Goal: Check status: Check status

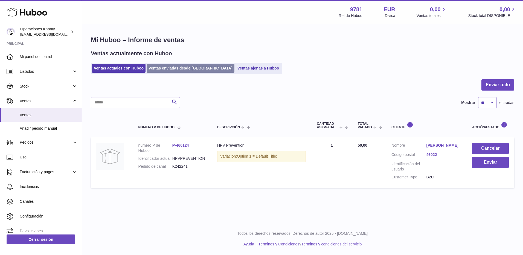
click at [172, 71] on link "Ventas enviadas desde [GEOGRAPHIC_DATA]" at bounding box center [191, 68] width 88 height 9
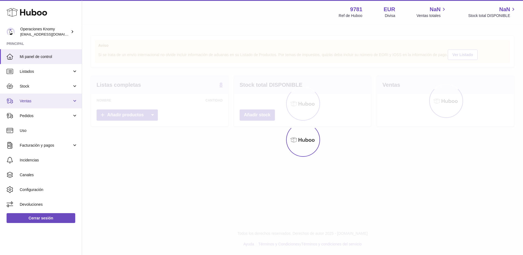
click at [36, 98] on span "Ventas" at bounding box center [46, 100] width 52 height 5
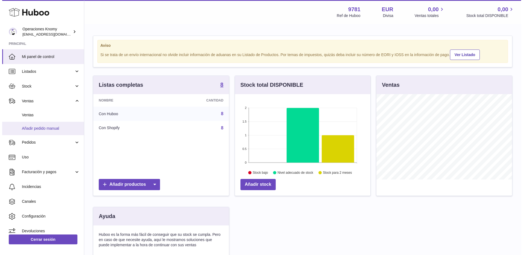
scroll to position [85, 135]
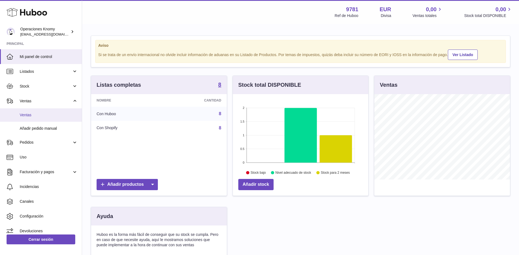
click at [45, 115] on span "Ventas" at bounding box center [49, 114] width 58 height 5
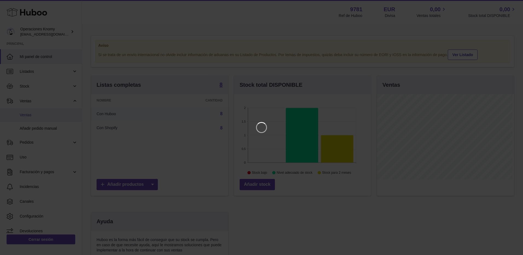
scroll to position [85, 137]
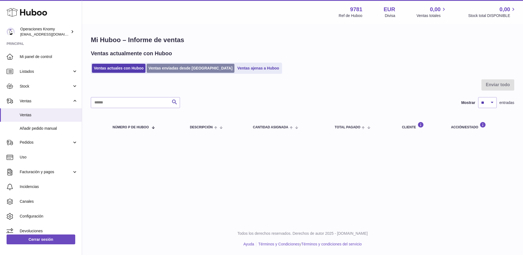
click at [176, 68] on link "Ventas enviadas desde [GEOGRAPHIC_DATA]" at bounding box center [191, 68] width 88 height 9
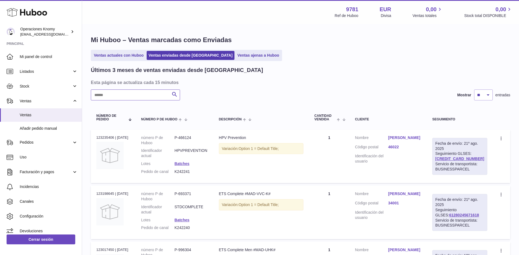
click at [153, 96] on input "text" at bounding box center [135, 94] width 89 height 11
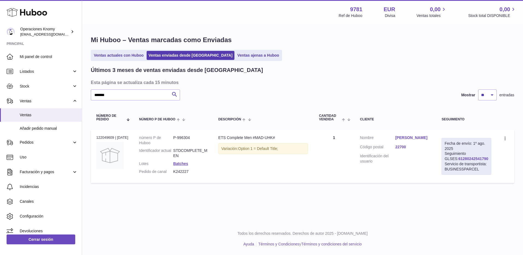
click at [458, 157] on link "61280242541790" at bounding box center [473, 158] width 30 height 4
click at [427, 135] on link "[PERSON_NAME]" at bounding box center [412, 137] width 35 height 5
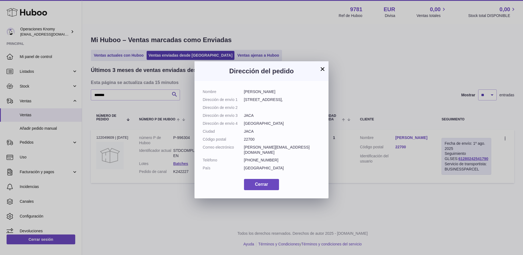
drag, startPoint x: 284, startPoint y: 145, endPoint x: 243, endPoint y: 149, distance: 41.7
click at [243, 149] on dl "Nombre [PERSON_NAME] Dirección de envío 1 [STREET_ADDRESS], Dirección de envío …" at bounding box center [262, 131] width 118 height 84
copy dl "Correo electrónico [PERSON_NAME][EMAIL_ADDRESS][DOMAIN_NAME]"
click at [321, 69] on button "×" at bounding box center [322, 69] width 7 height 7
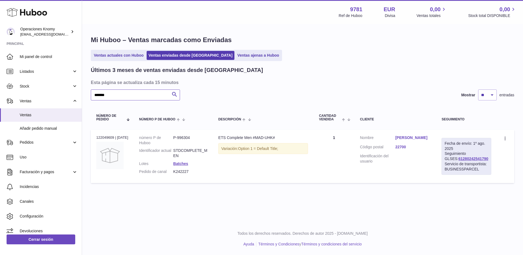
click at [130, 96] on input "******" at bounding box center [135, 94] width 89 height 11
paste input "text"
drag, startPoint x: 126, startPoint y: 100, endPoint x: 80, endPoint y: 98, distance: 45.2
click at [80, 98] on div "Huboo Operaciones Knomy [EMAIL_ADDRESS][DOMAIN_NAME] Principal Mi panel de cont…" at bounding box center [261, 127] width 523 height 255
drag, startPoint x: 138, startPoint y: 97, endPoint x: 134, endPoint y: 96, distance: 3.5
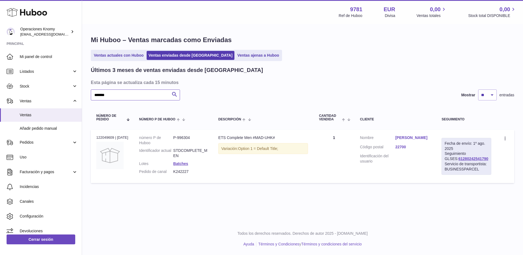
click at [137, 97] on input "*******" at bounding box center [135, 94] width 89 height 11
click at [119, 94] on input "*******" at bounding box center [135, 94] width 89 height 11
drag, startPoint x: 115, startPoint y: 95, endPoint x: 89, endPoint y: 100, distance: 26.1
click at [89, 98] on div "Mi Huboo – Ventas marcadas como Enviadas Ventas actuales con Huboo Ventas envia…" at bounding box center [302, 111] width 441 height 172
paste input "text"
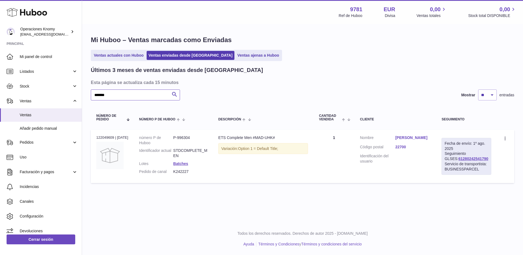
type input "*******"
drag, startPoint x: 119, startPoint y: 93, endPoint x: 83, endPoint y: 96, distance: 36.5
click at [83, 96] on div "Mi Huboo – Ventas marcadas como Enviadas Ventas actuales con Huboo Ventas envia…" at bounding box center [302, 111] width 441 height 172
click at [169, 54] on link "Ventas enviadas desde [GEOGRAPHIC_DATA]" at bounding box center [191, 55] width 88 height 9
